Goal: Find specific page/section: Find specific page/section

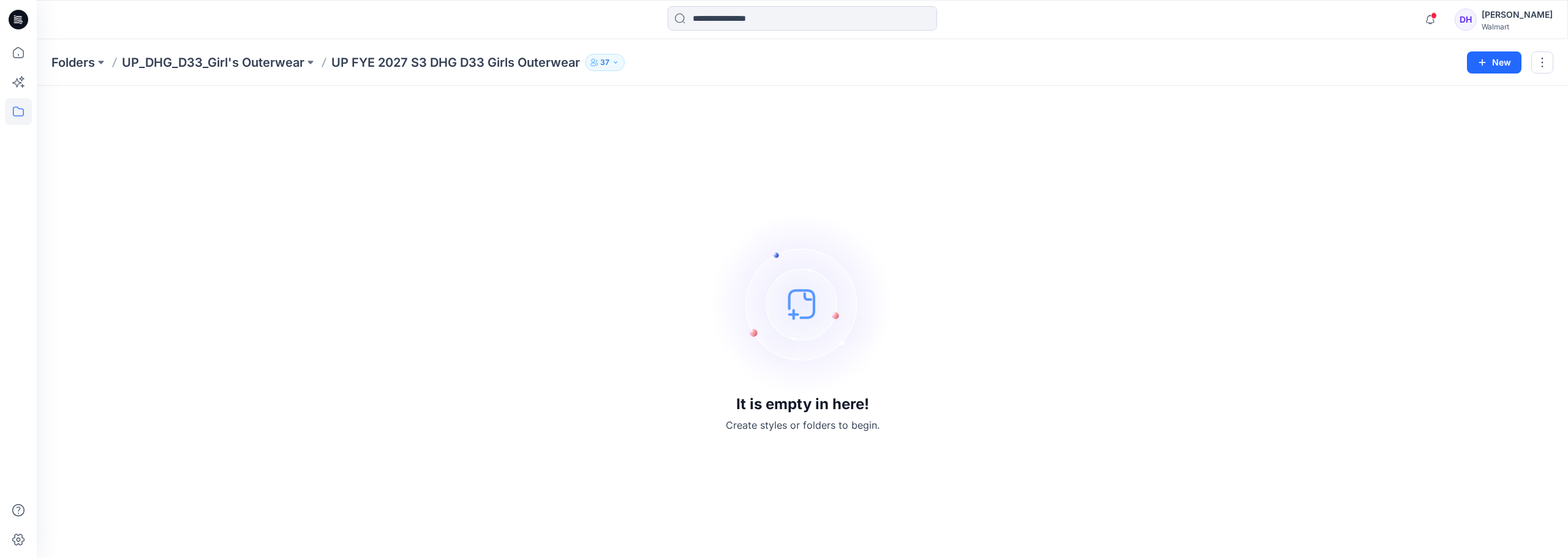
click at [471, 58] on p "UP FYE 2027 S3 DHG D33 Girls Outerwear" at bounding box center [456, 62] width 249 height 17
click at [229, 55] on p "UP_DHG_D33_Girl's Outerwear" at bounding box center [213, 62] width 183 height 17
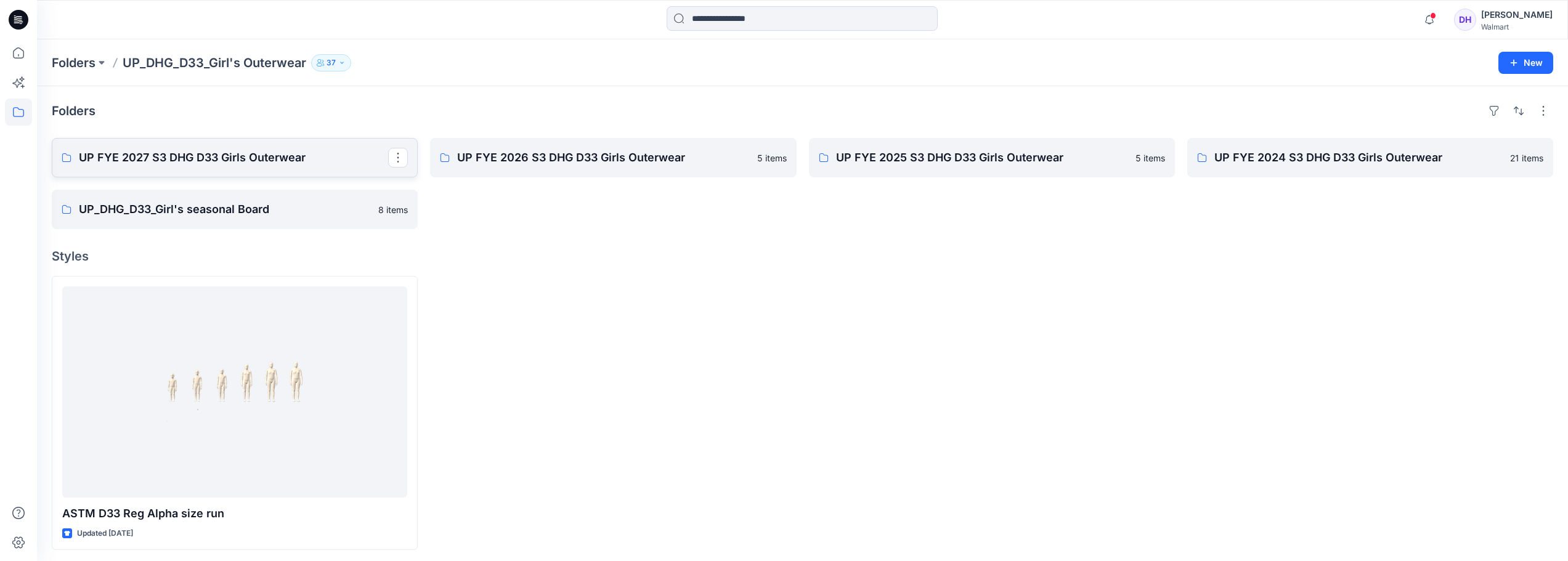
click at [277, 158] on p "UP FYE 2027 S3 DHG D33 Girls Outerwear" at bounding box center [233, 158] width 309 height 17
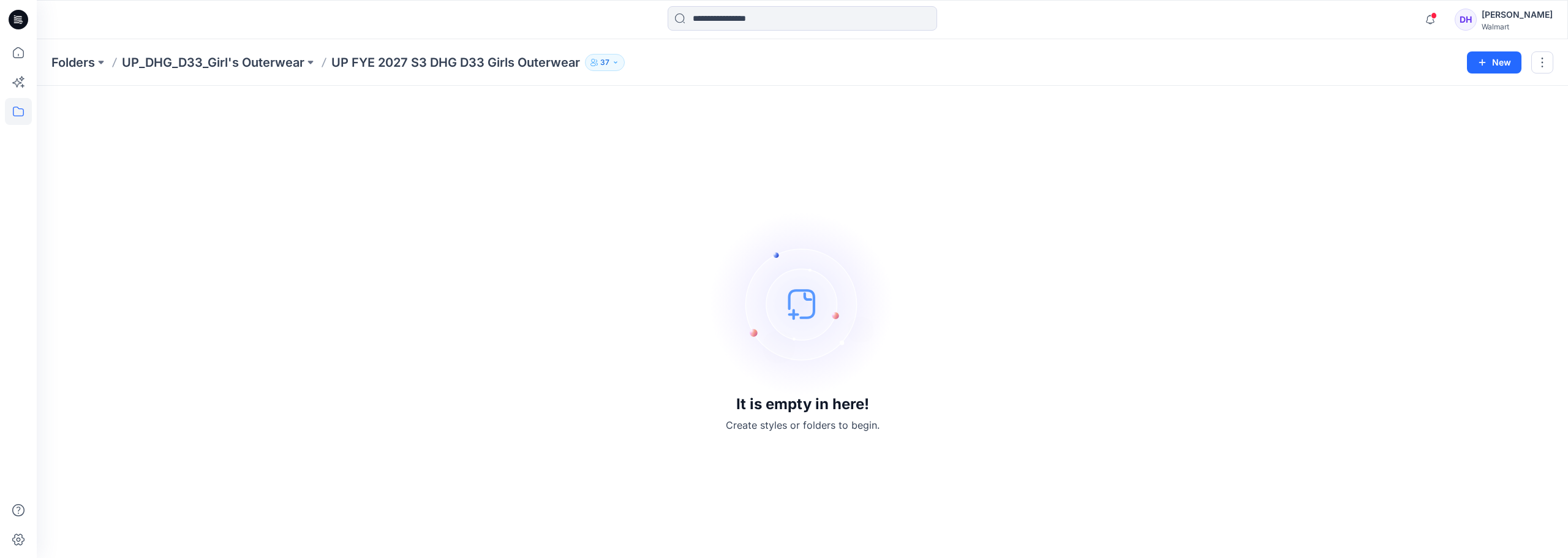
click at [452, 59] on p "UP FYE 2027 S3 DHG D33 Girls Outerwear" at bounding box center [456, 62] width 249 height 17
click at [1442, 18] on icon "button" at bounding box center [1430, 20] width 23 height 25
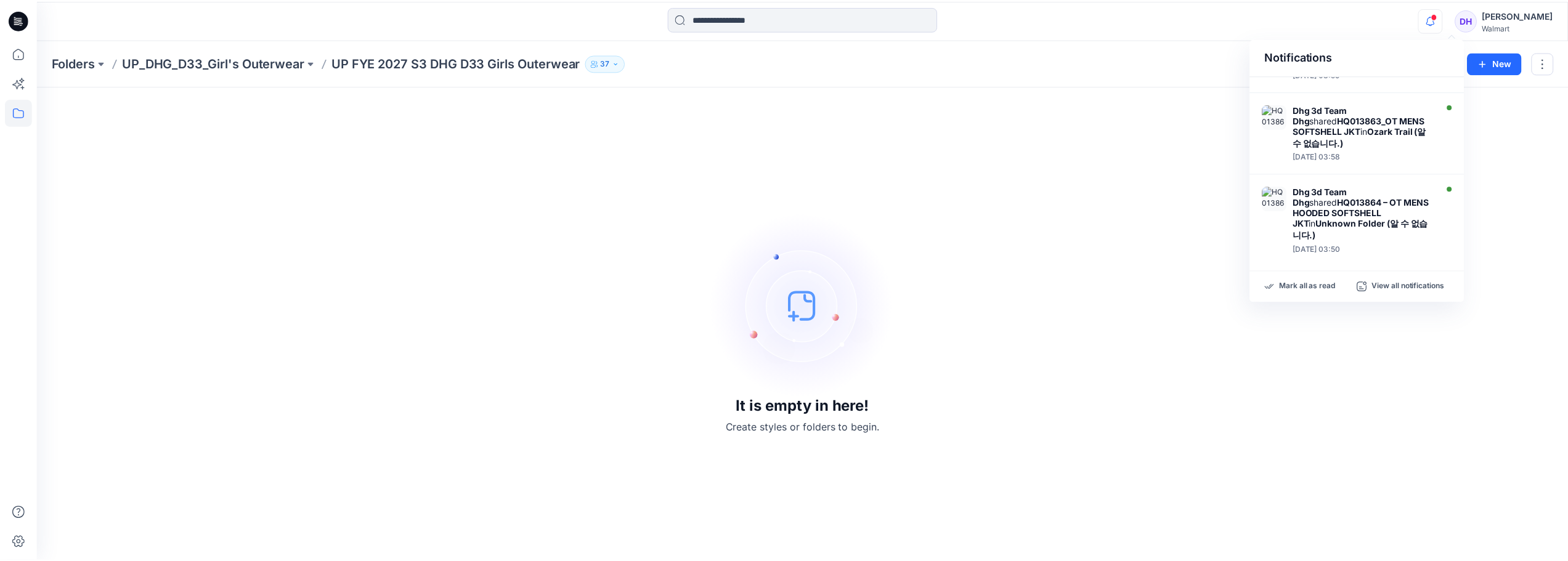
scroll to position [384, 0]
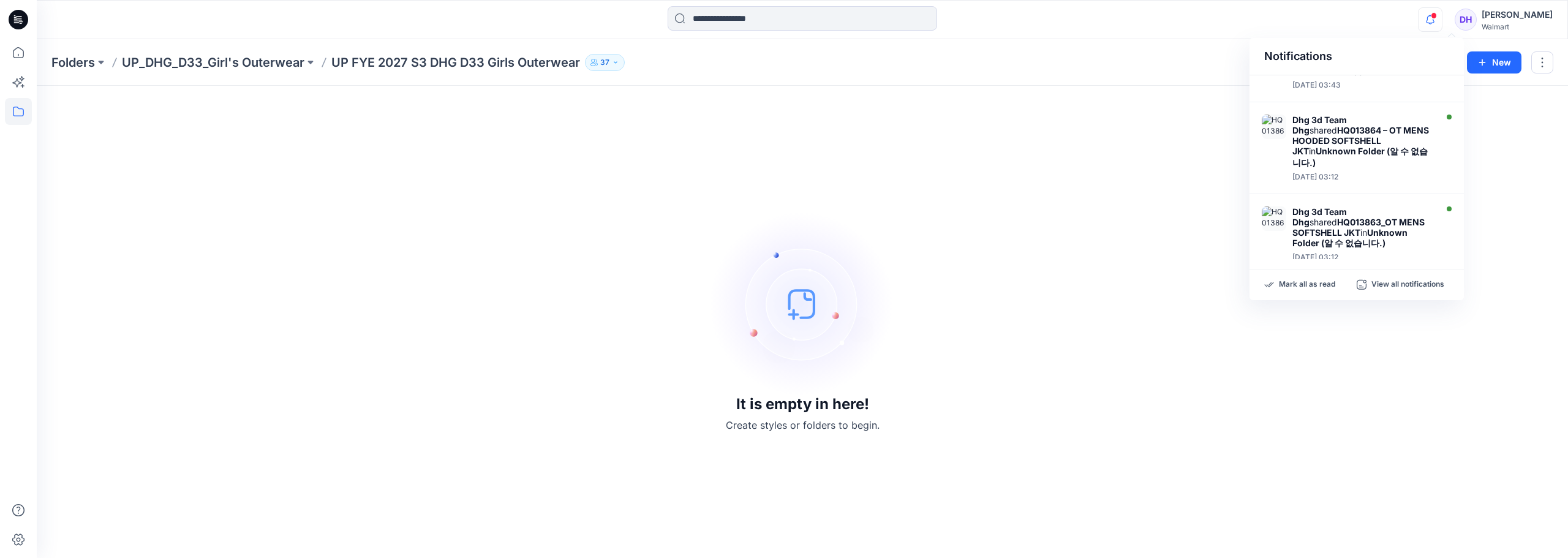
click at [1041, 235] on div "It is empty in here! Create styles or folders to begin." at bounding box center [802, 322] width 1502 height 443
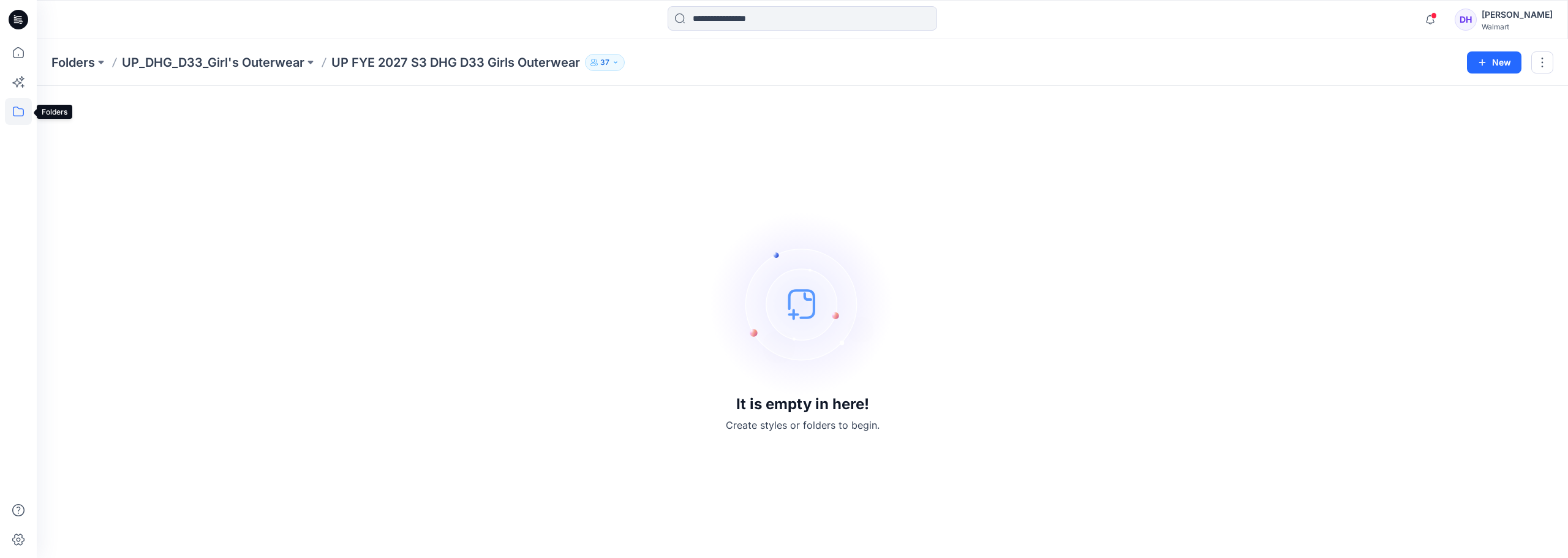
click at [21, 118] on icon at bounding box center [18, 111] width 27 height 27
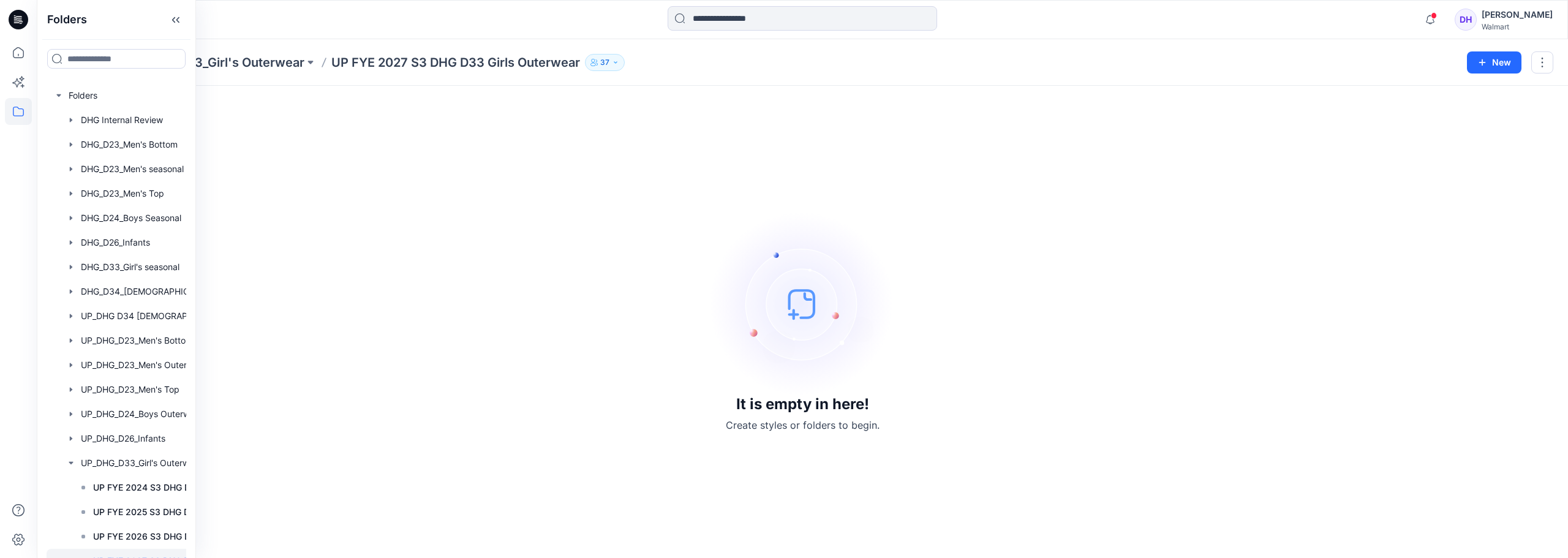
click at [270, 140] on div "It is empty in here! Create styles or folders to begin." at bounding box center [802, 322] width 1502 height 443
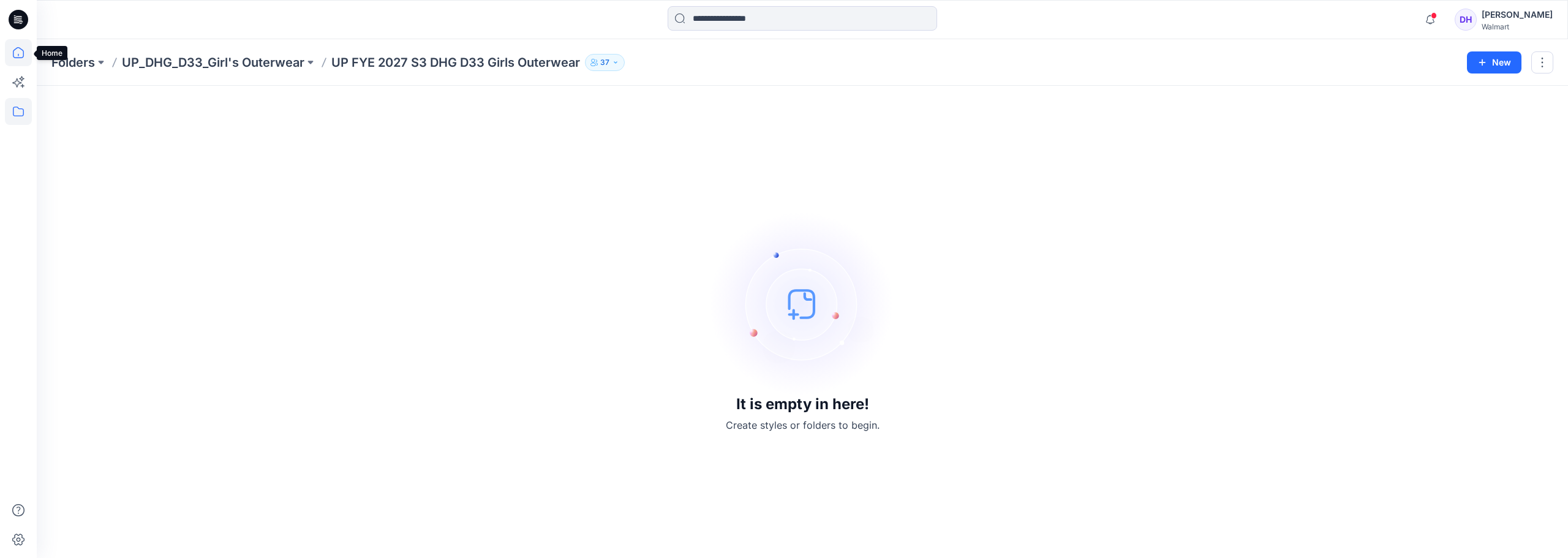
click at [16, 57] on icon at bounding box center [18, 52] width 27 height 27
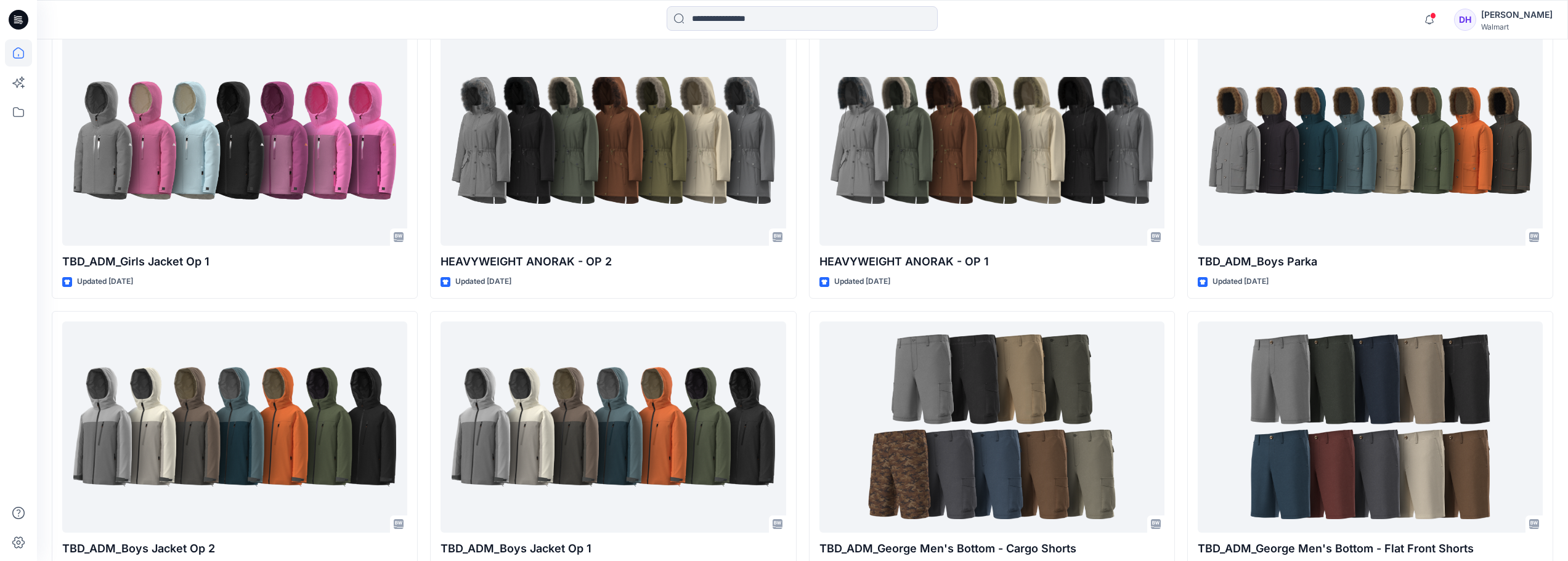
scroll to position [1673, 0]
